Goal: Task Accomplishment & Management: Use online tool/utility

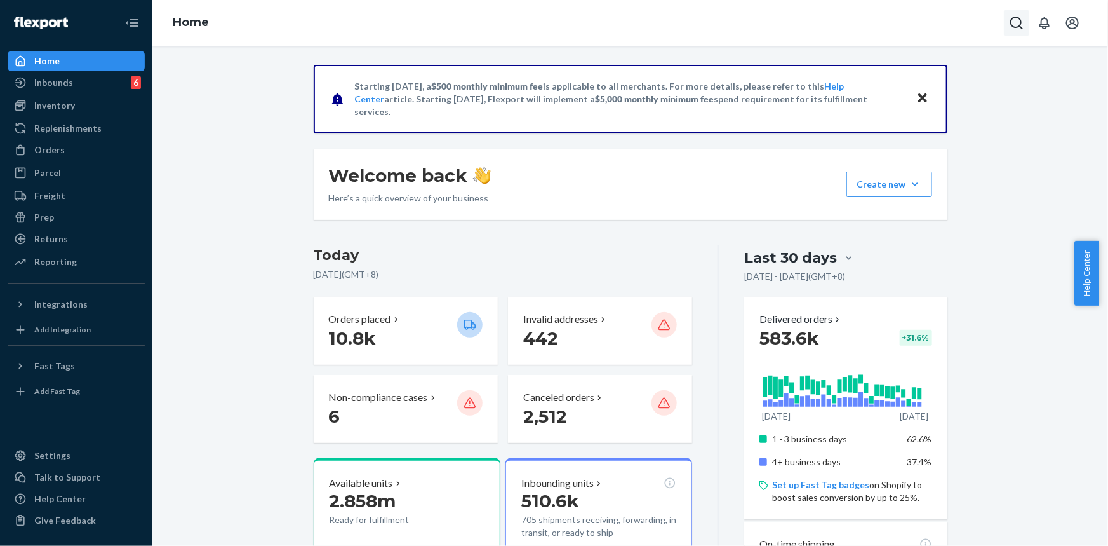
click at [1017, 23] on icon "Open Search Box" at bounding box center [1016, 22] width 15 height 15
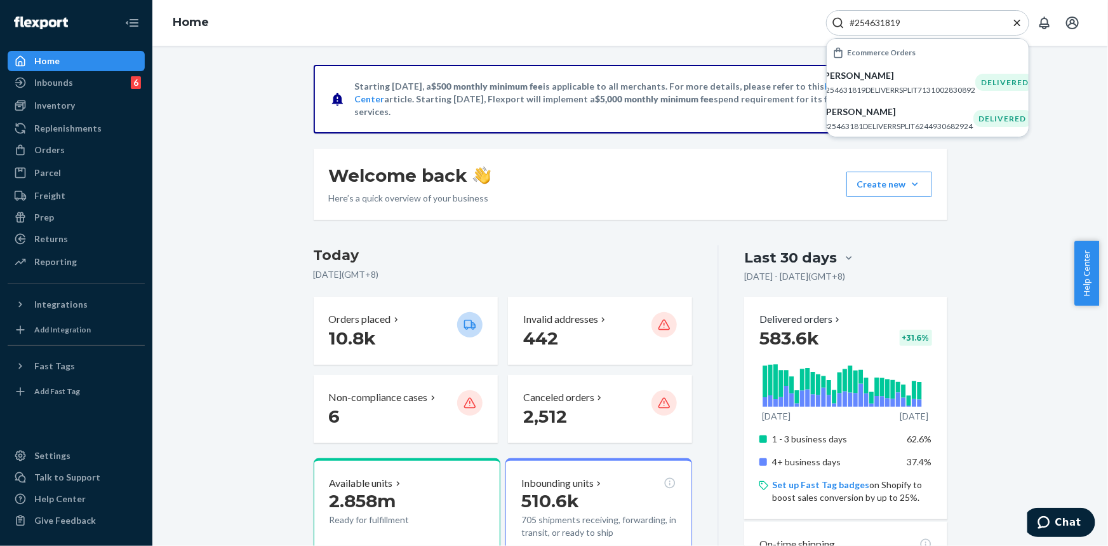
type input "#254631819"
click at [892, 83] on div "[PERSON_NAME] #254631819DELIVERRSPLIT7131002830892" at bounding box center [898, 82] width 154 height 26
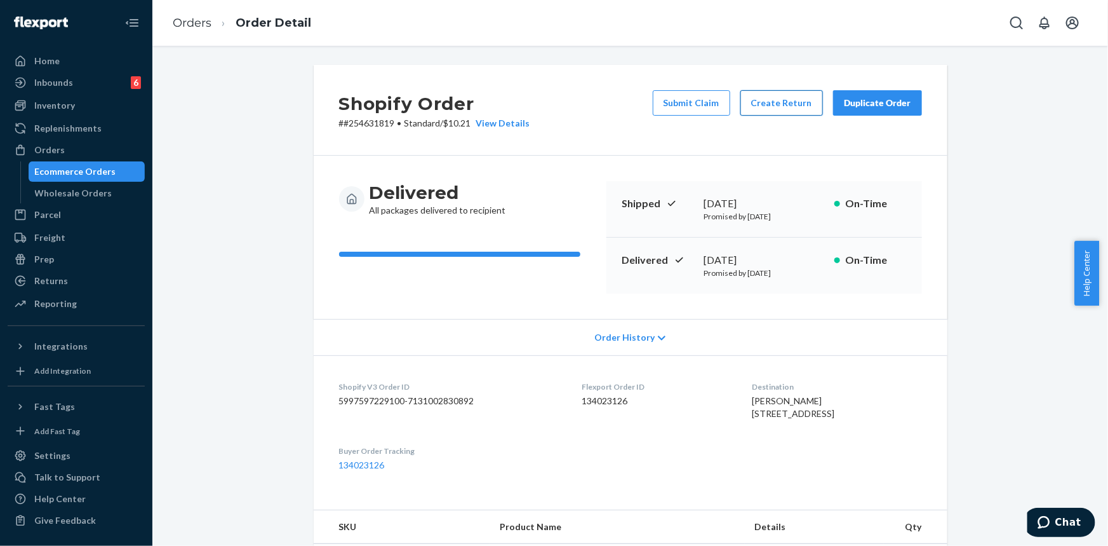
click at [774, 97] on button "Create Return" at bounding box center [782, 102] width 83 height 25
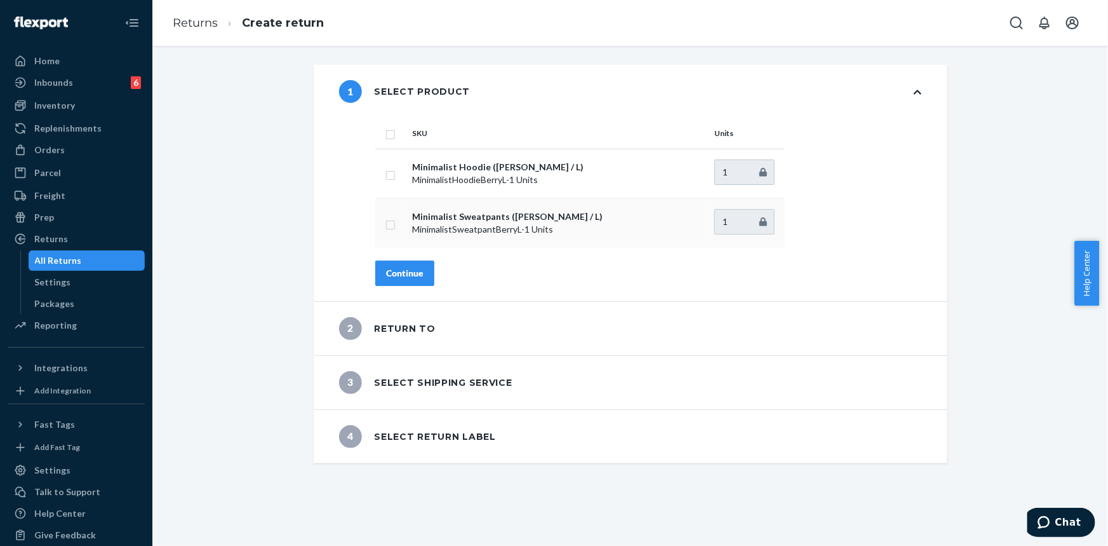
click at [386, 225] on input "checkbox" at bounding box center [391, 223] width 10 height 13
checkbox input "true"
click at [410, 278] on div "Continue" at bounding box center [404, 273] width 37 height 13
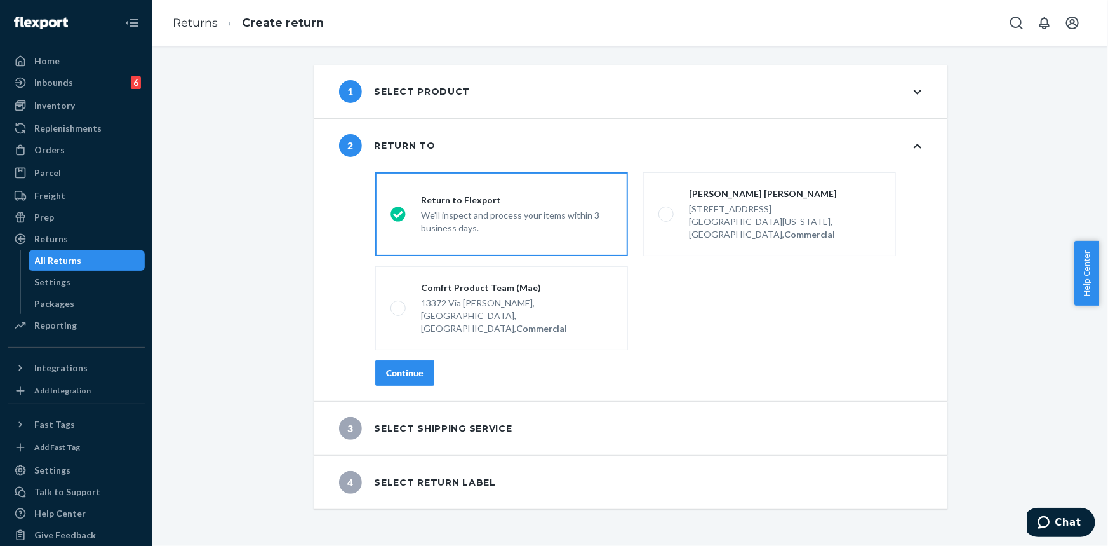
click at [419, 367] on div "Continue" at bounding box center [404, 373] width 37 height 13
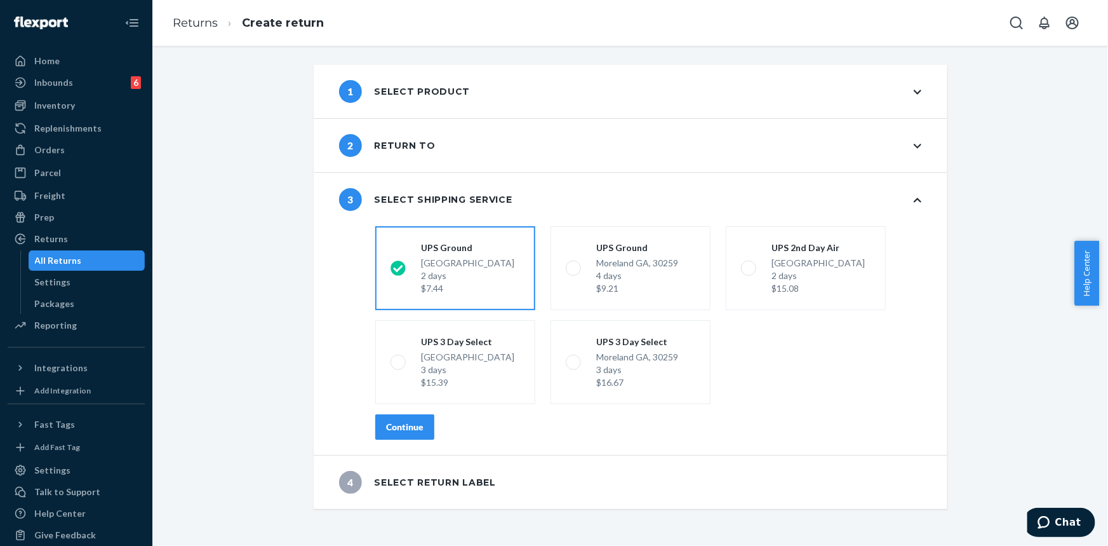
click at [407, 426] on div "Continue" at bounding box center [404, 427] width 37 height 13
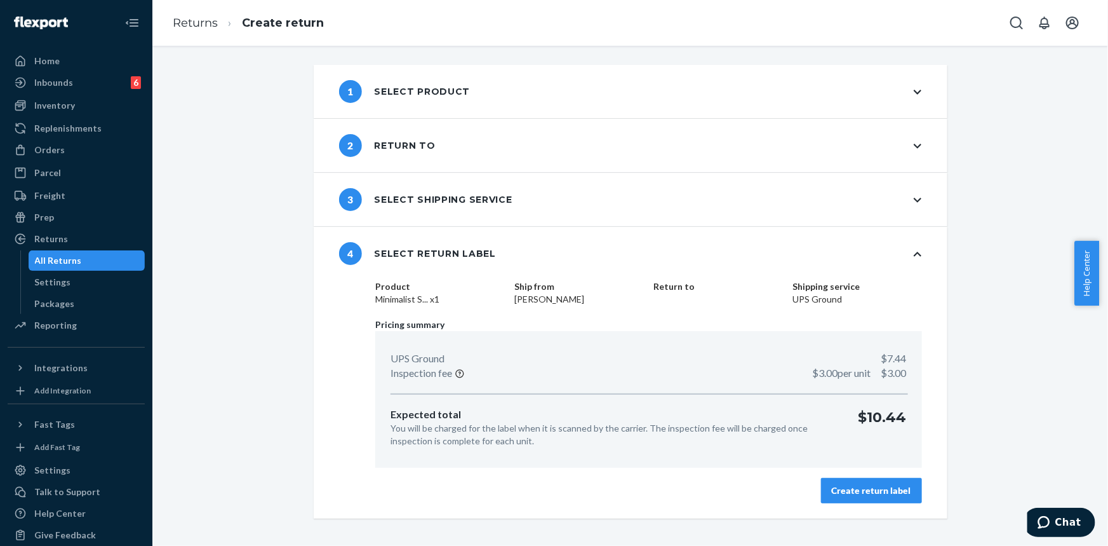
click at [896, 495] on div "Create return label" at bounding box center [871, 490] width 79 height 13
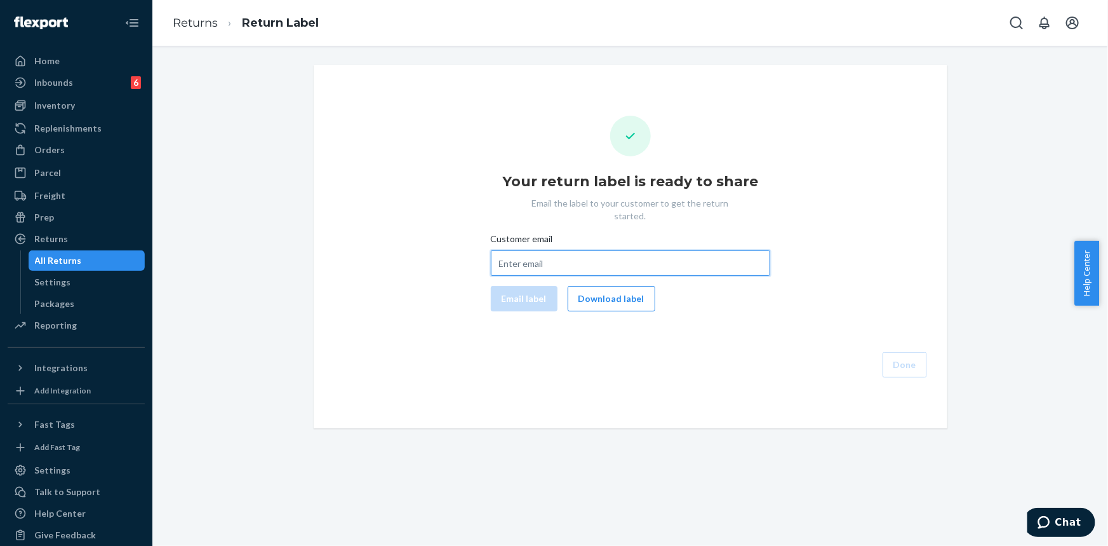
click at [579, 250] on input "Customer email" at bounding box center [630, 262] width 279 height 25
click at [563, 250] on input "Customer email" at bounding box center [630, 262] width 279 height 25
paste input "[EMAIL_ADDRESS][DOMAIN_NAME]"
type input "[EMAIL_ADDRESS][DOMAIN_NAME]"
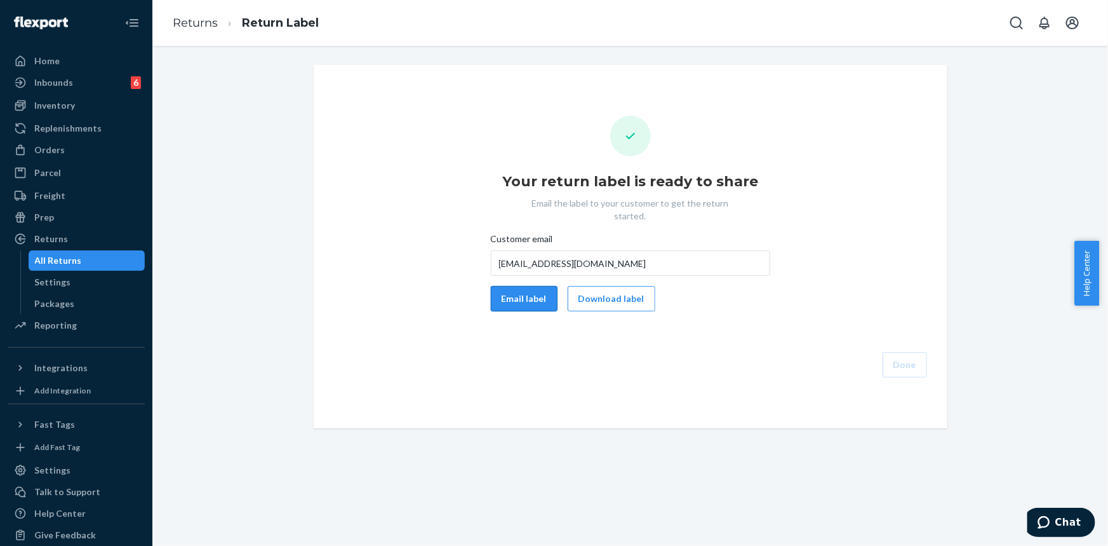
click at [516, 292] on button "Email label" at bounding box center [524, 298] width 67 height 25
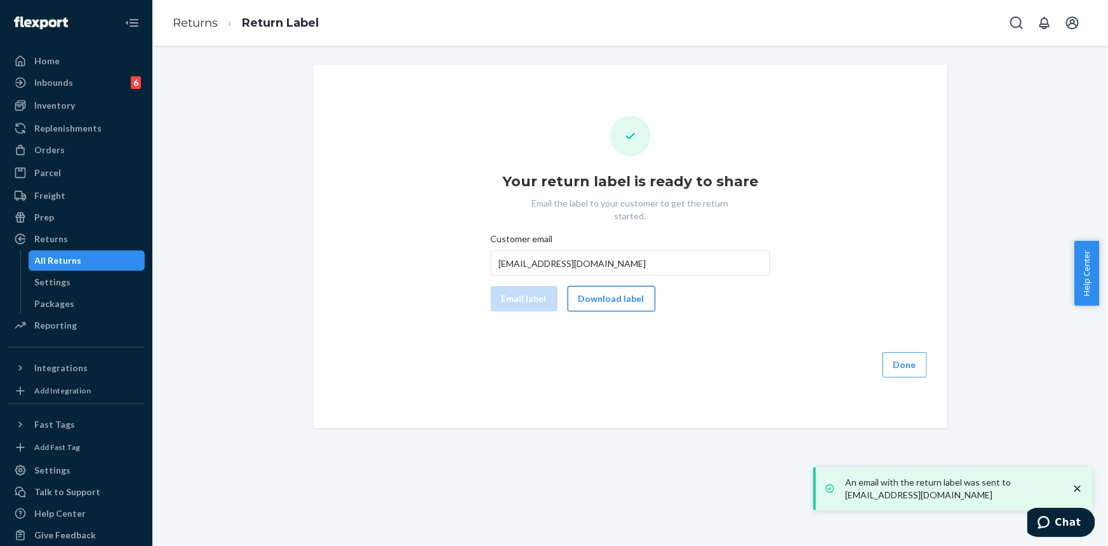
click at [612, 287] on button "Download label" at bounding box center [612, 298] width 88 height 25
